Goal: Navigation & Orientation: Find specific page/section

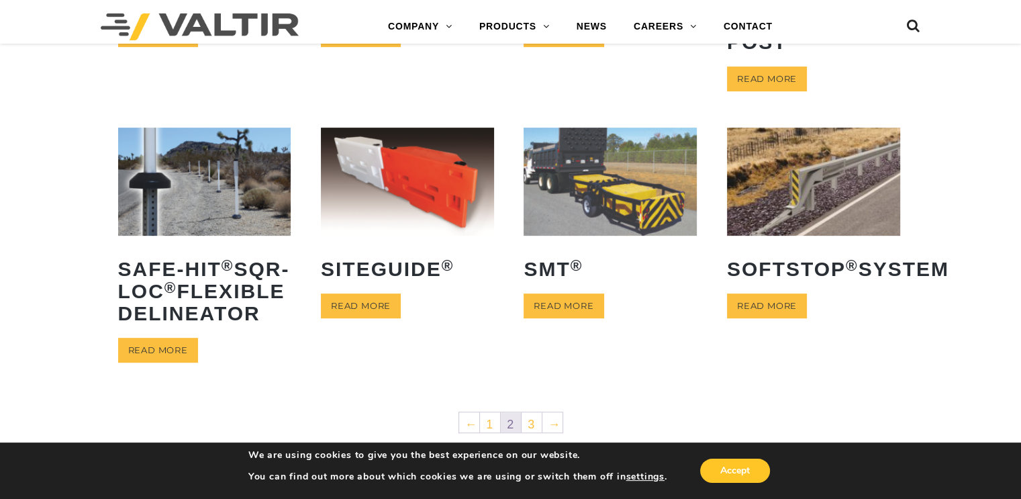
scroll to position [671, 0]
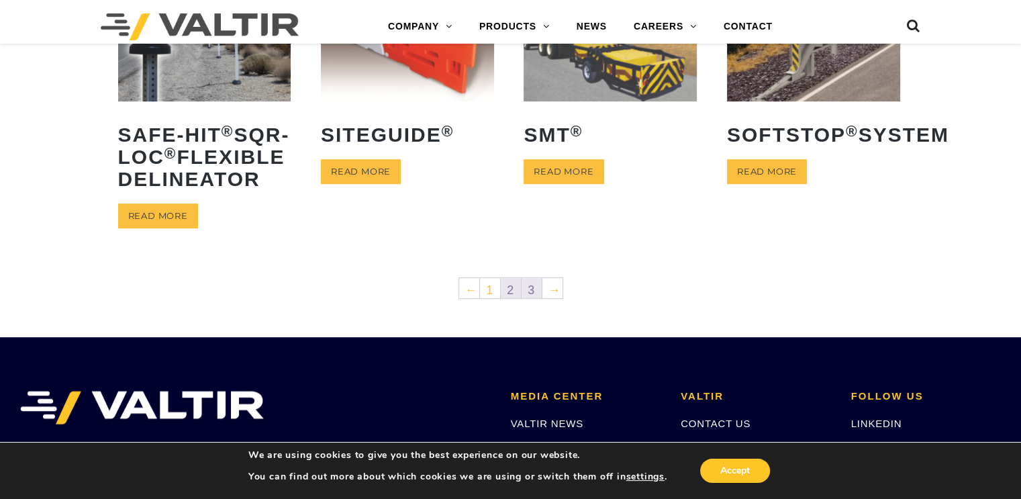
click at [528, 298] on link "3" at bounding box center [532, 288] width 20 height 20
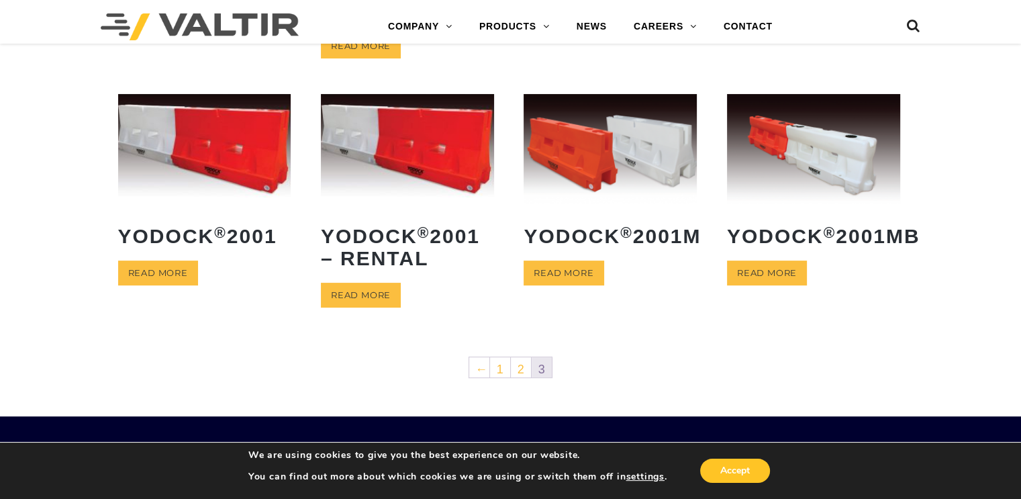
scroll to position [59, 0]
